Goal: Find specific page/section: Find specific page/section

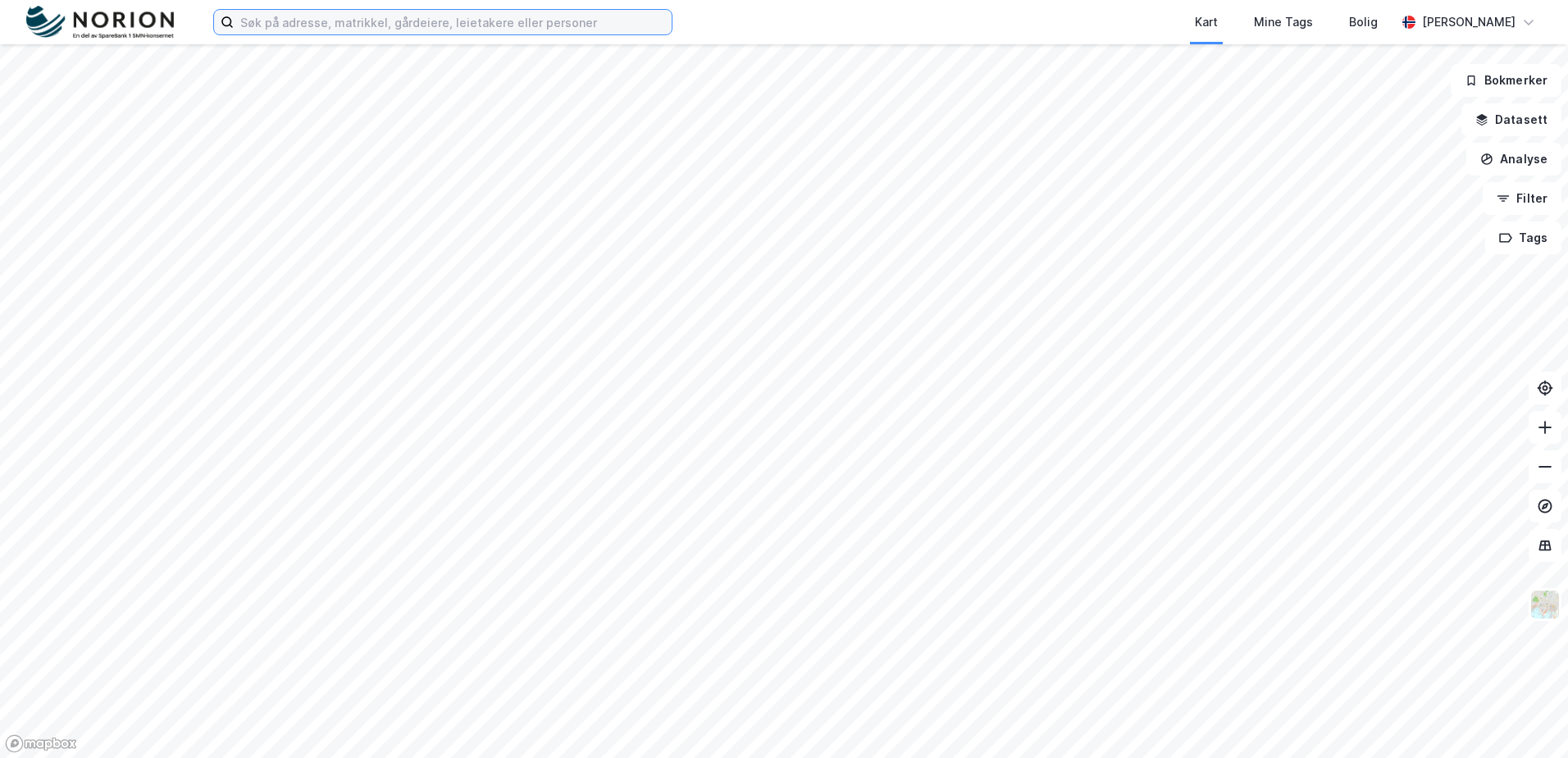
click at [507, 23] on input at bounding box center [453, 22] width 438 height 24
paste input "Gymnasvegen 2"
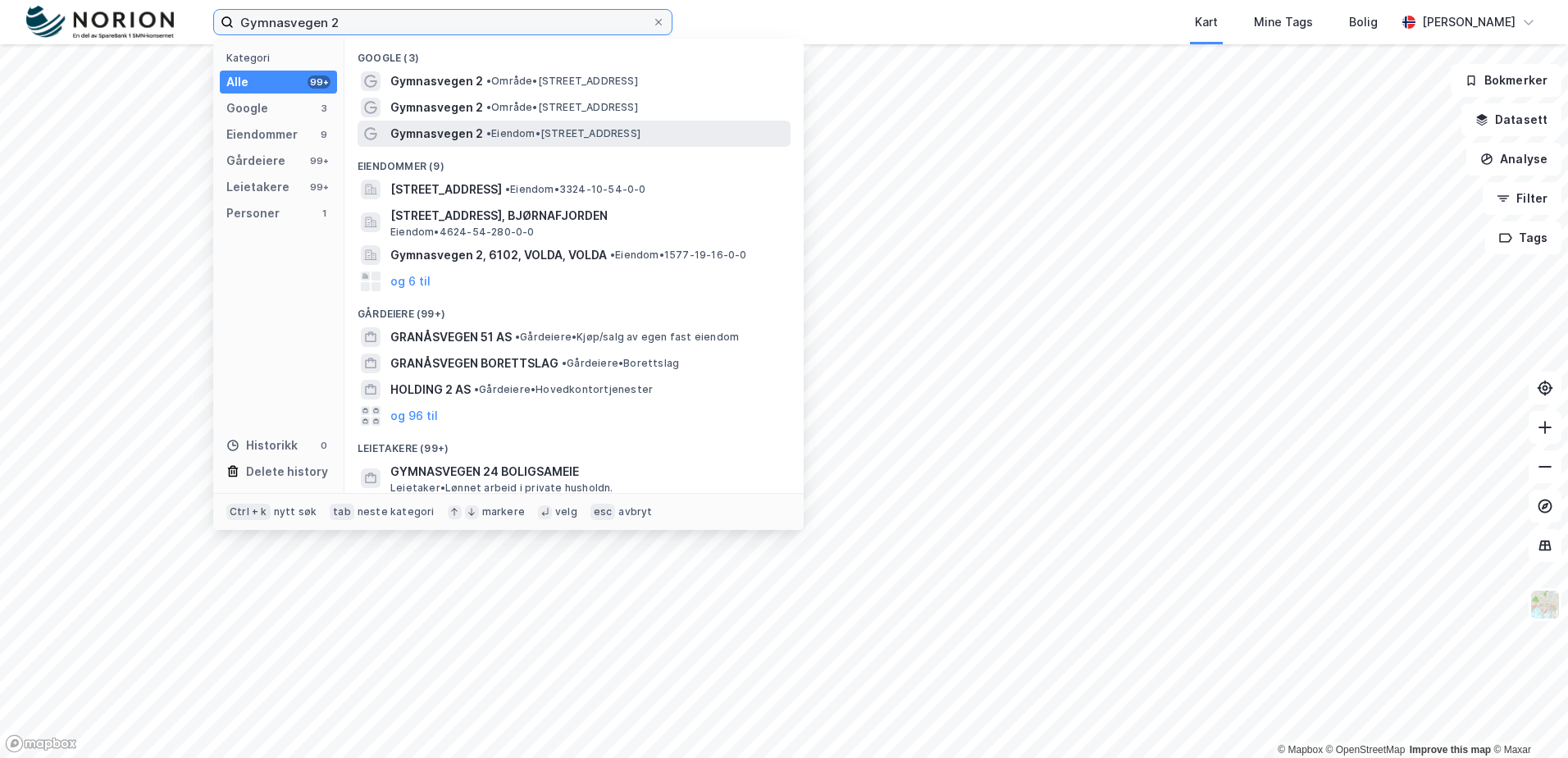
type input "Gymnasvegen 2"
click at [547, 121] on div "Gymnasvegen 2 • Eiendom • [STREET_ADDRESS]" at bounding box center [574, 133] width 433 height 26
